Goal: Complete application form: Complete application form

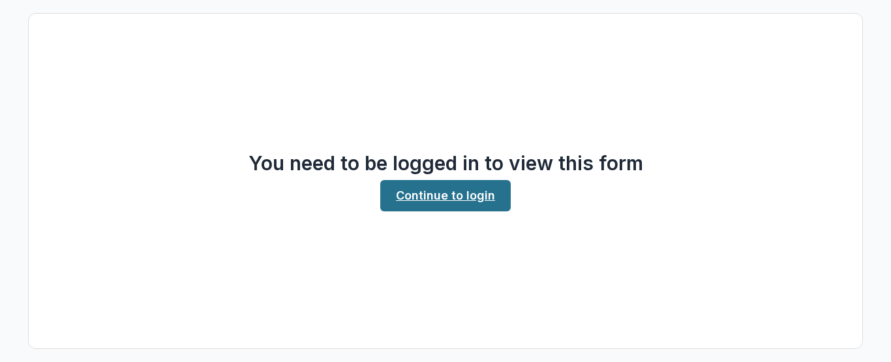
click at [450, 198] on link "Continue to login" at bounding box center [445, 195] width 130 height 31
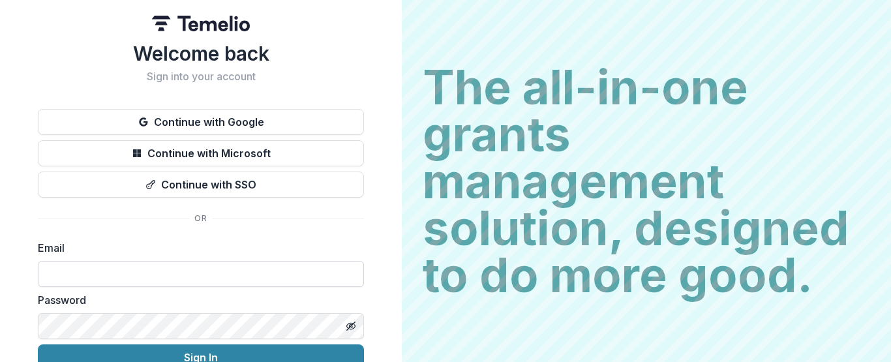
click at [114, 275] on input at bounding box center [201, 274] width 326 height 26
type input "**********"
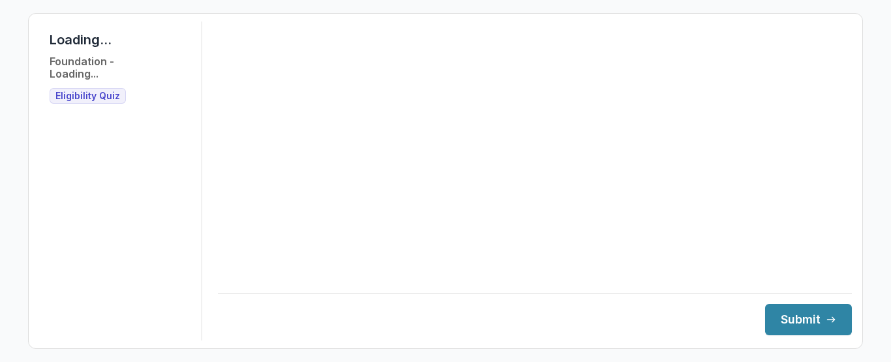
click at [93, 98] on span "Eligibility Quiz" at bounding box center [87, 96] width 65 height 11
